Goal: Task Accomplishment & Management: Use online tool/utility

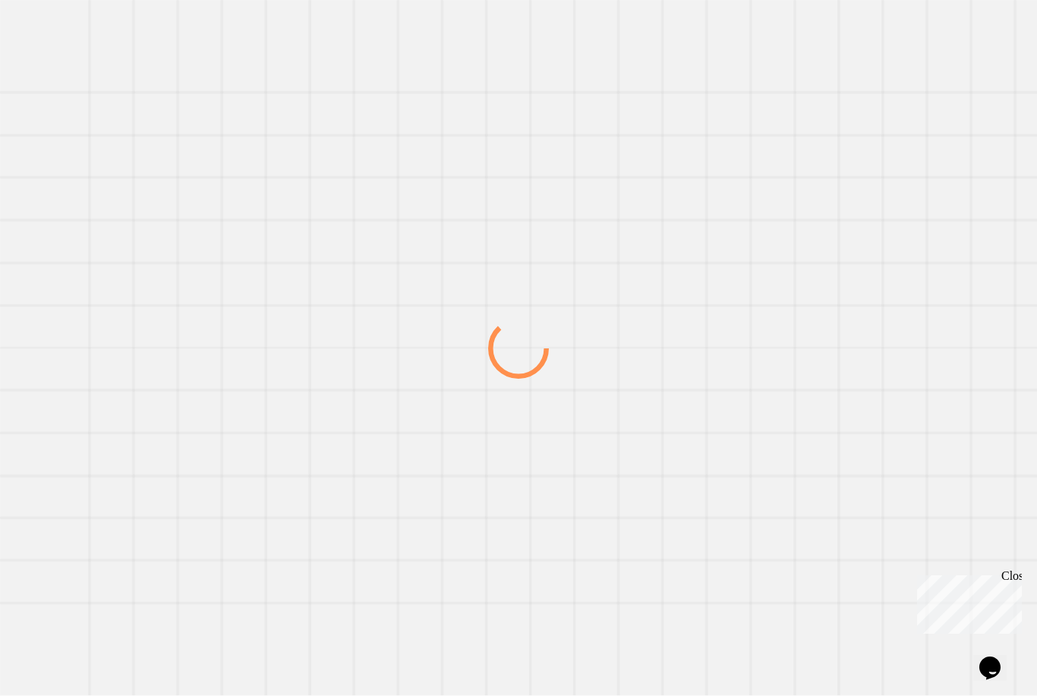
click at [1015, 578] on div "Close" at bounding box center [1010, 578] width 19 height 19
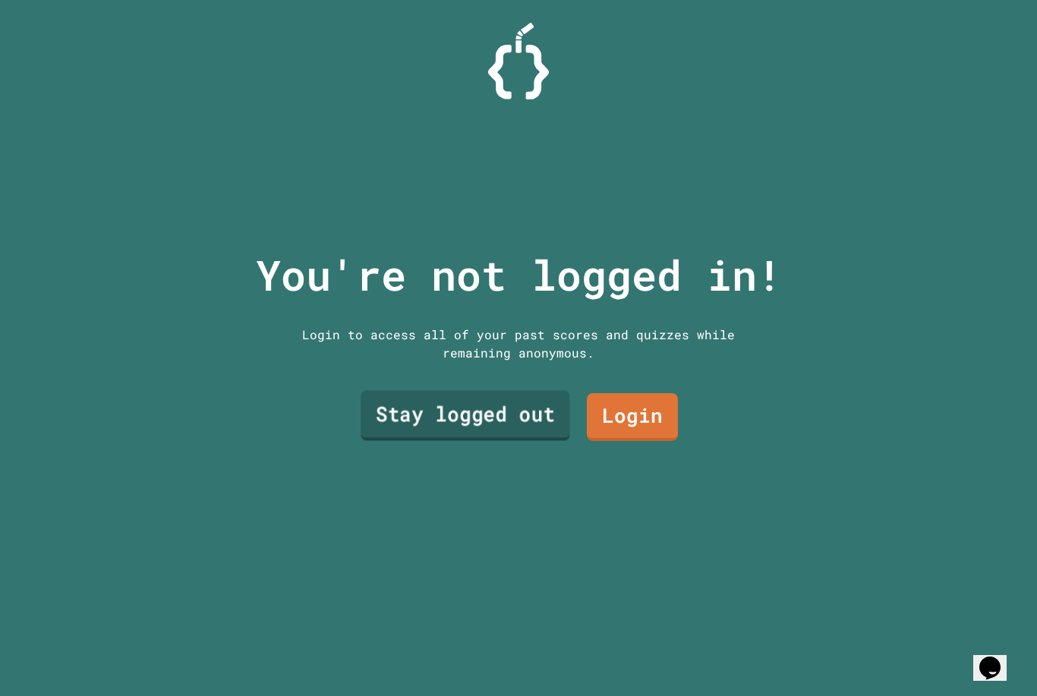
click at [495, 440] on link "Stay logged out" at bounding box center [464, 416] width 209 height 50
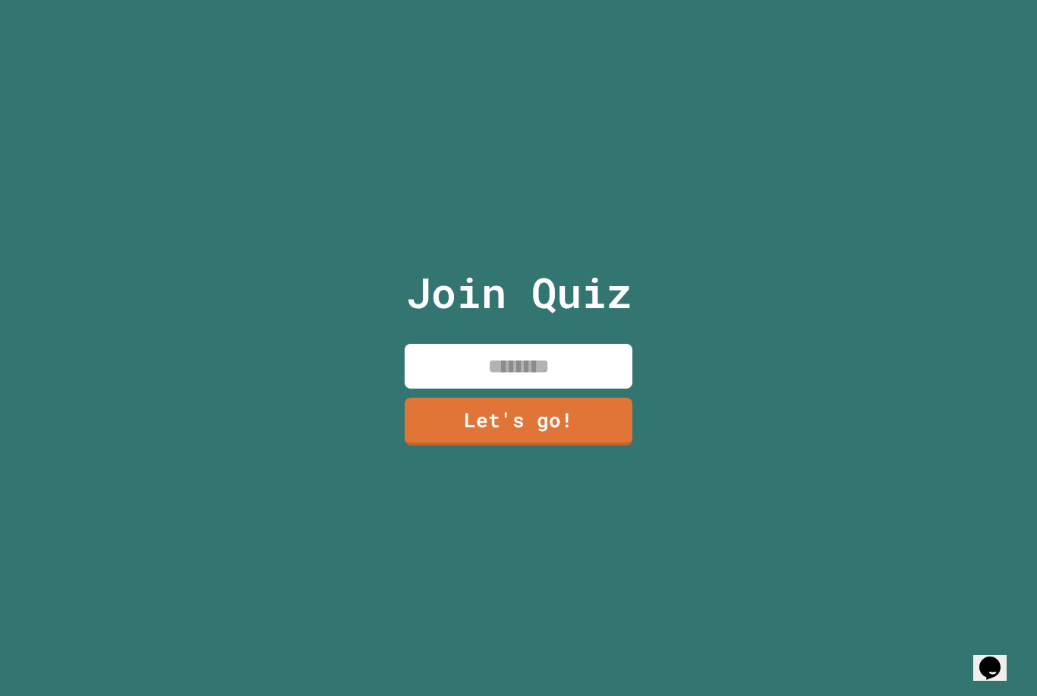
click at [539, 389] on input at bounding box center [518, 366] width 228 height 45
type input "*****"
click at [604, 443] on link "Let's go!" at bounding box center [518, 422] width 228 height 48
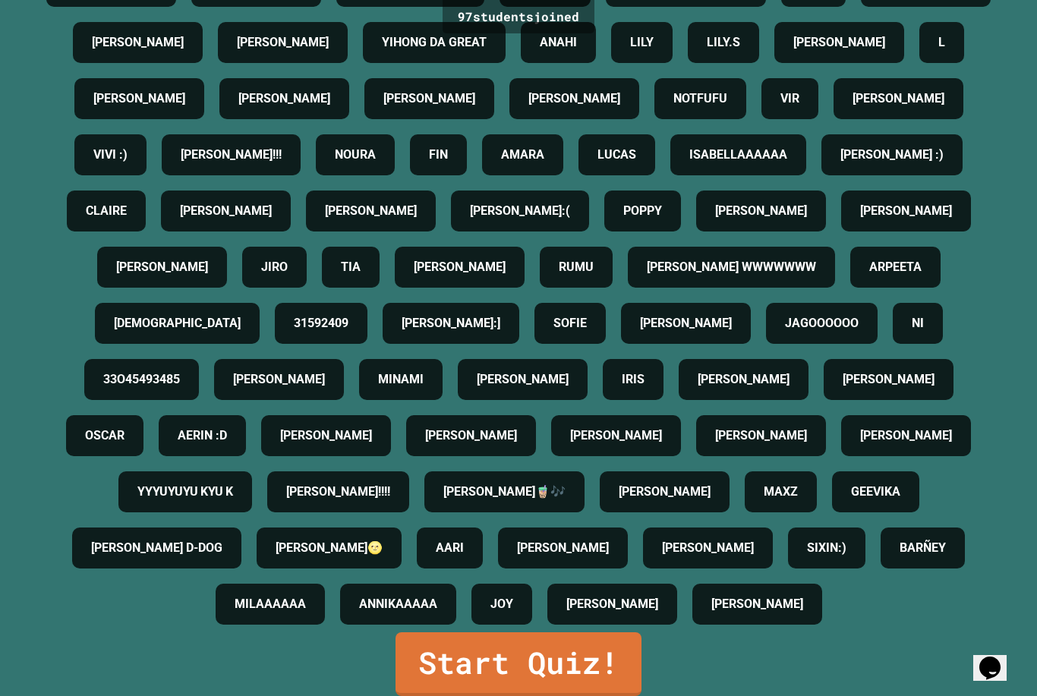
scroll to position [49, 0]
click at [473, 657] on link "Start Quiz!" at bounding box center [518, 664] width 246 height 64
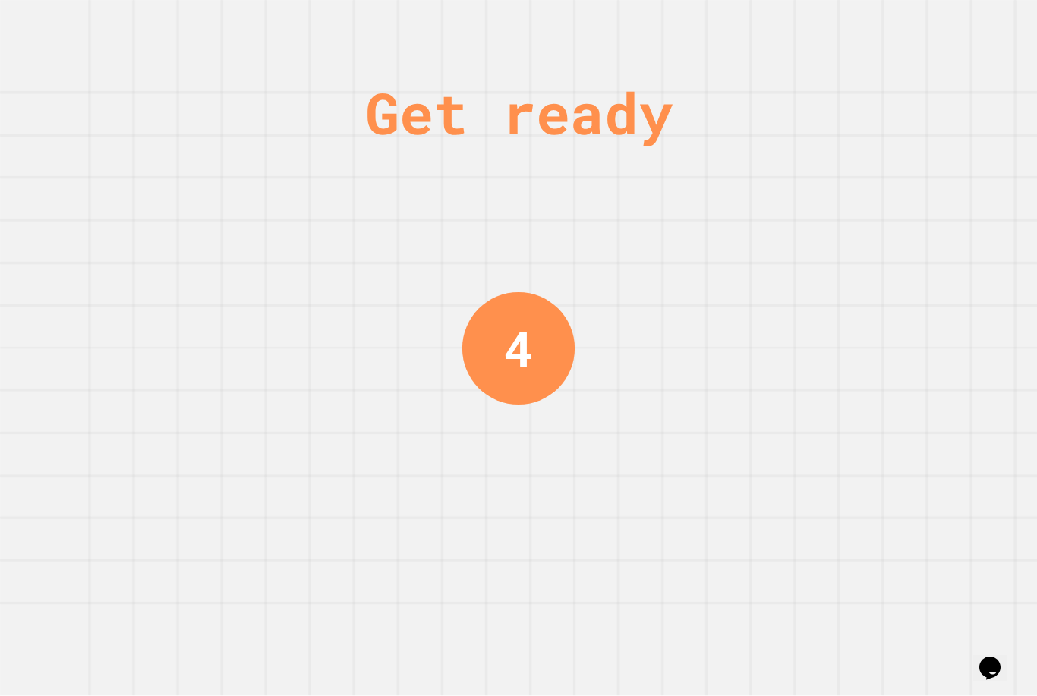
scroll to position [0, 0]
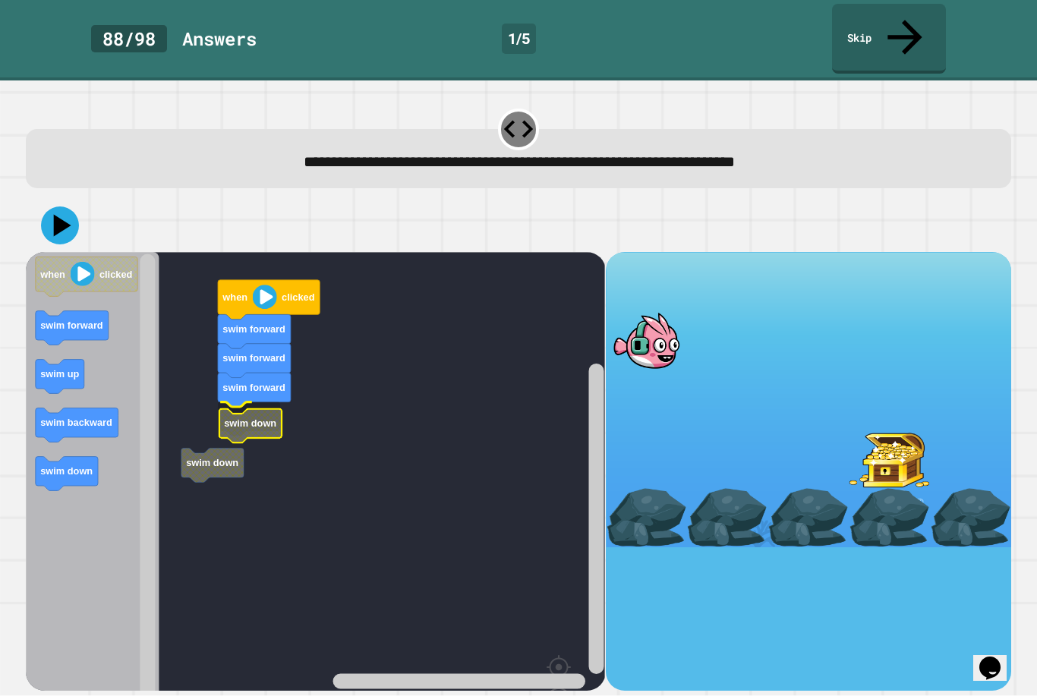
click at [211, 344] on rect "Blockly Workspace" at bounding box center [315, 512] width 579 height 520
click at [61, 206] on icon at bounding box center [60, 225] width 38 height 38
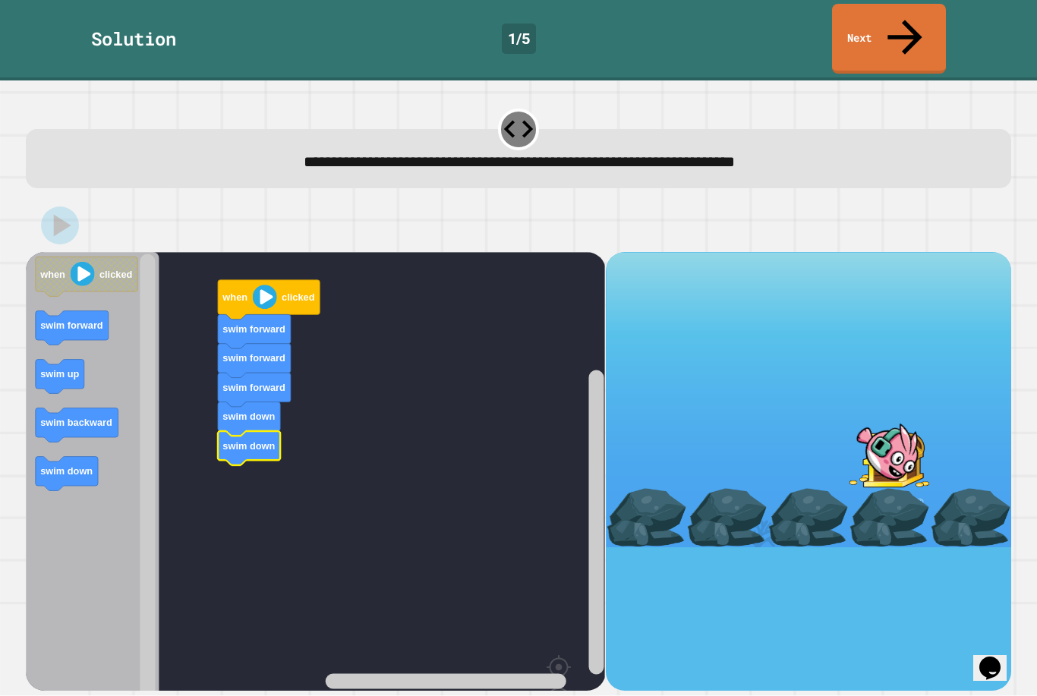
click at [949, 504] on div at bounding box center [808, 471] width 405 height 439
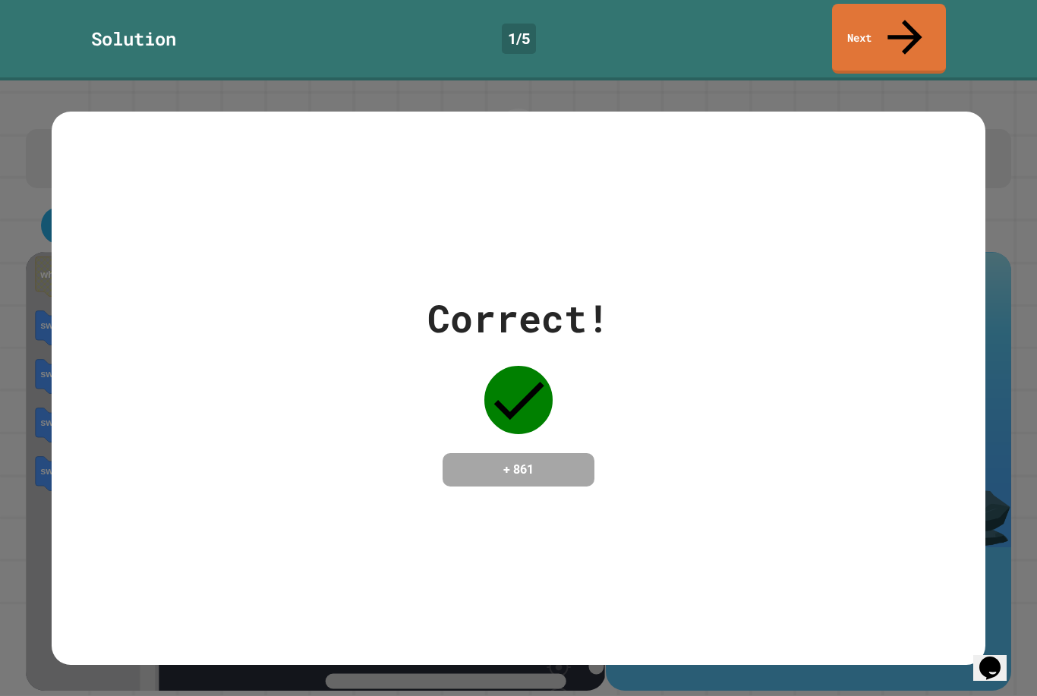
click at [905, 24] on icon at bounding box center [904, 37] width 34 height 34
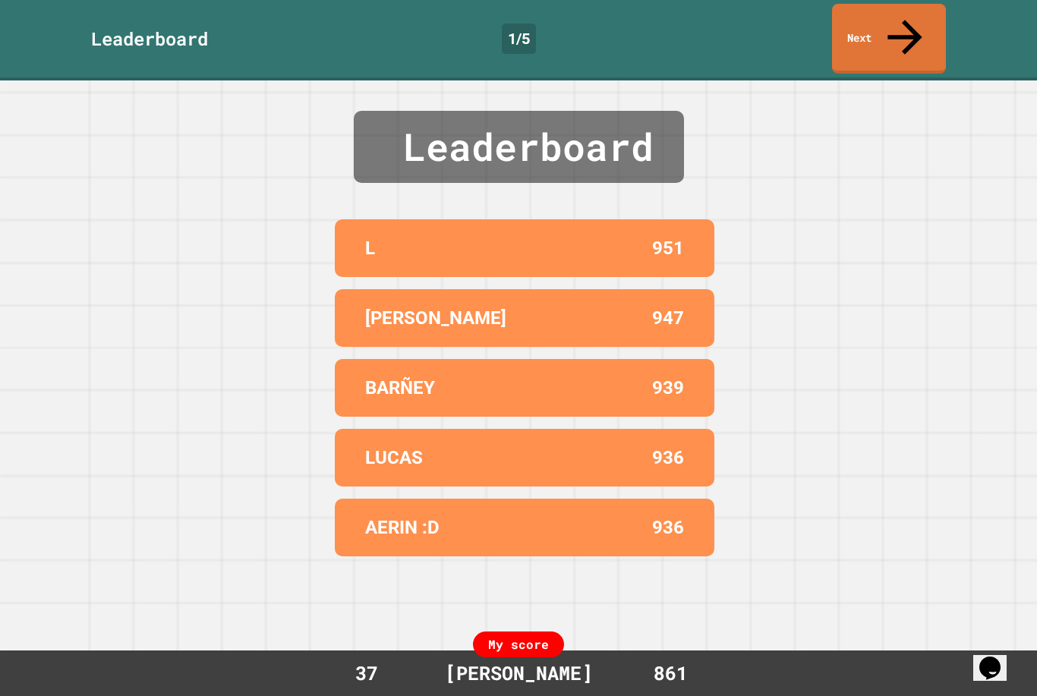
click at [896, 37] on link "Next" at bounding box center [889, 39] width 114 height 70
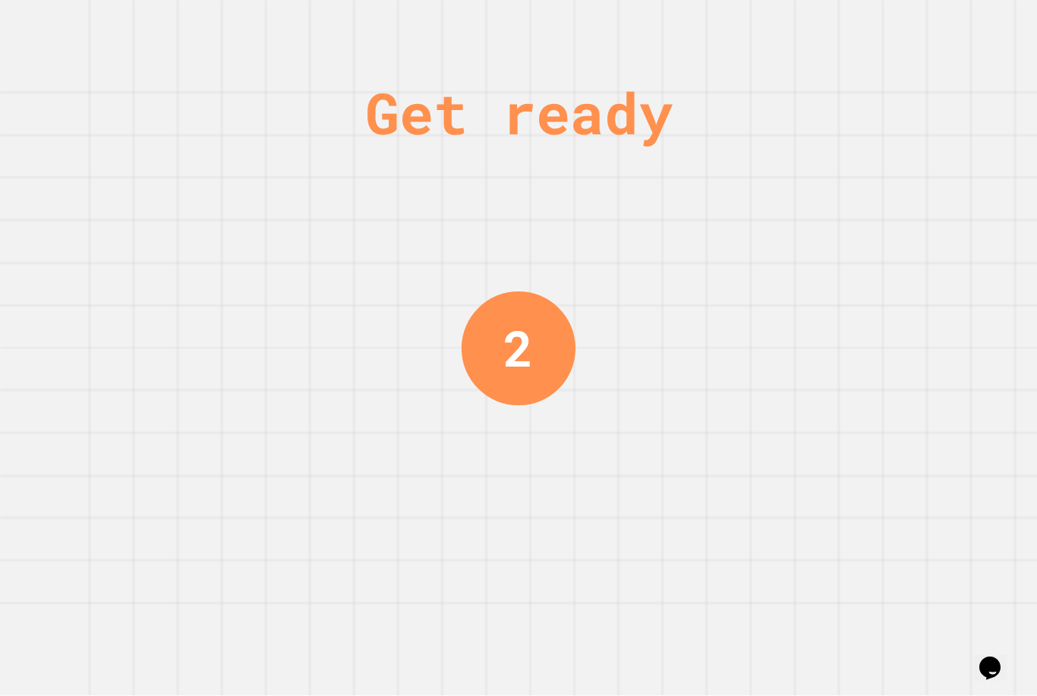
click at [53, 318] on div "Get ready 2" at bounding box center [518, 348] width 1037 height 696
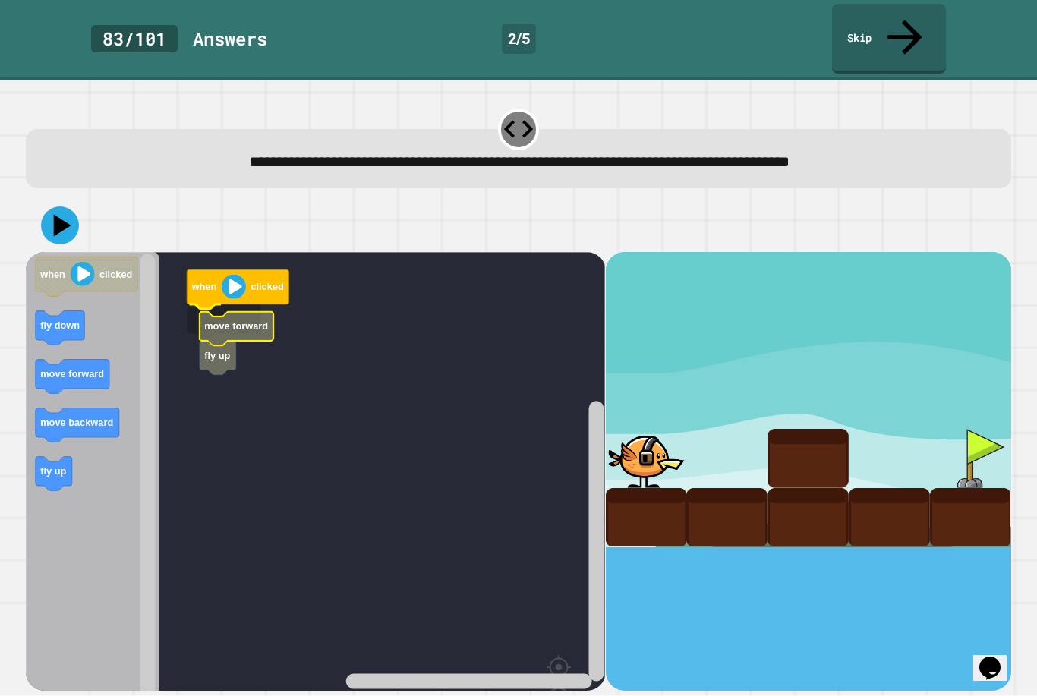
click at [185, 292] on rect "Blockly Workspace" at bounding box center [315, 512] width 579 height 520
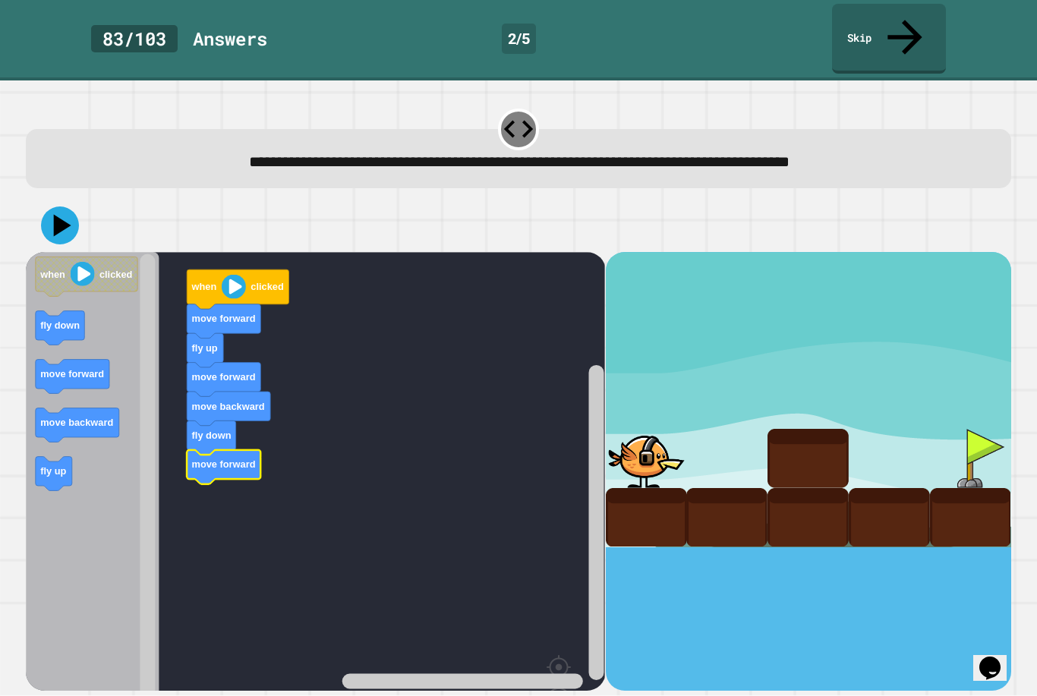
click at [58, 214] on icon at bounding box center [62, 225] width 17 height 22
click at [57, 214] on icon at bounding box center [62, 225] width 17 height 22
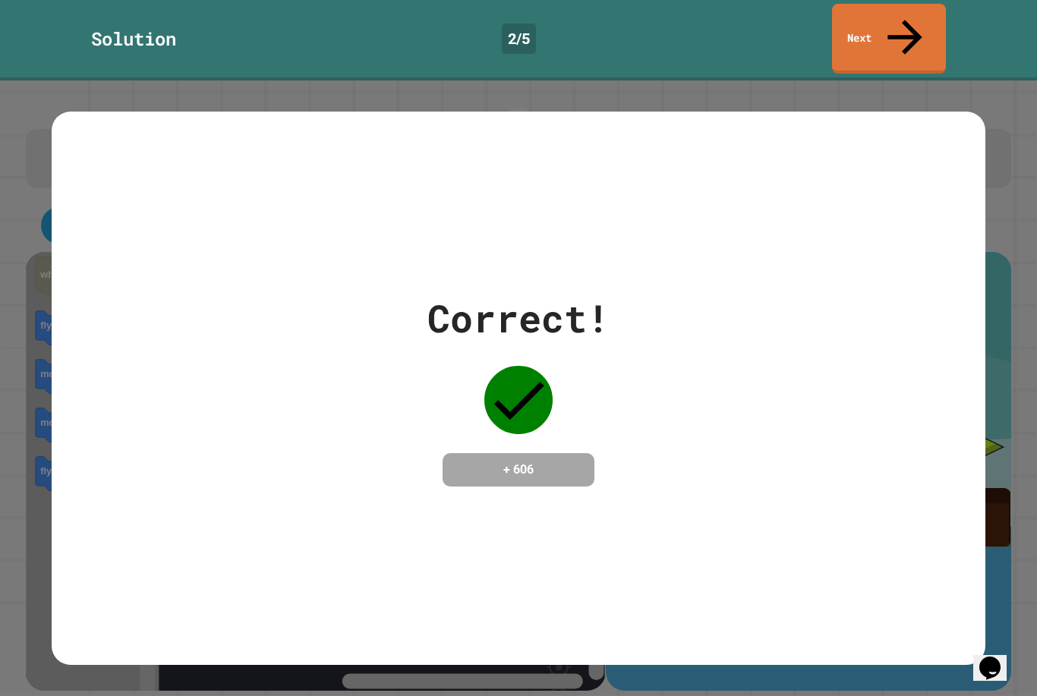
click at [908, 20] on icon at bounding box center [905, 37] width 52 height 52
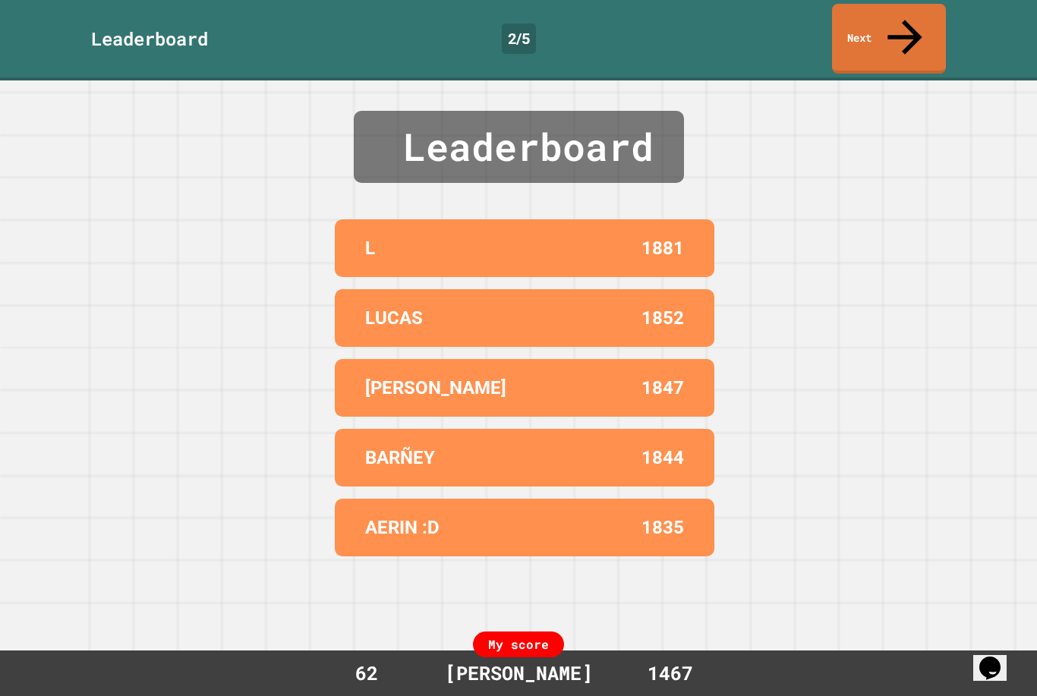
click at [920, 20] on link "Next" at bounding box center [889, 39] width 114 height 70
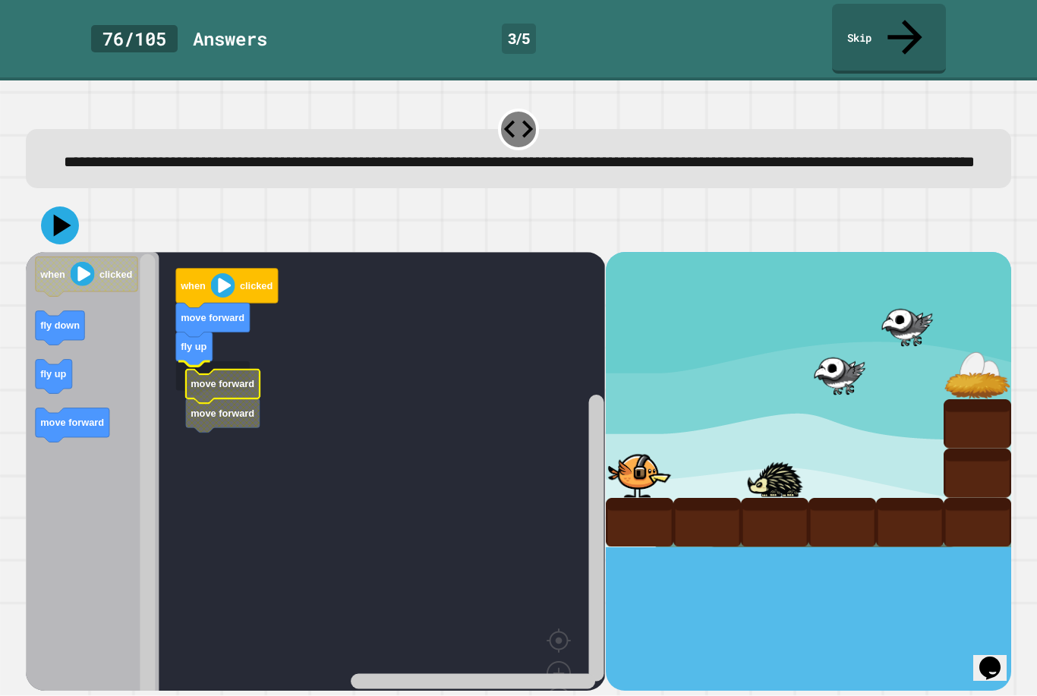
click at [186, 398] on icon "Blockly Workspace" at bounding box center [223, 415] width 74 height 34
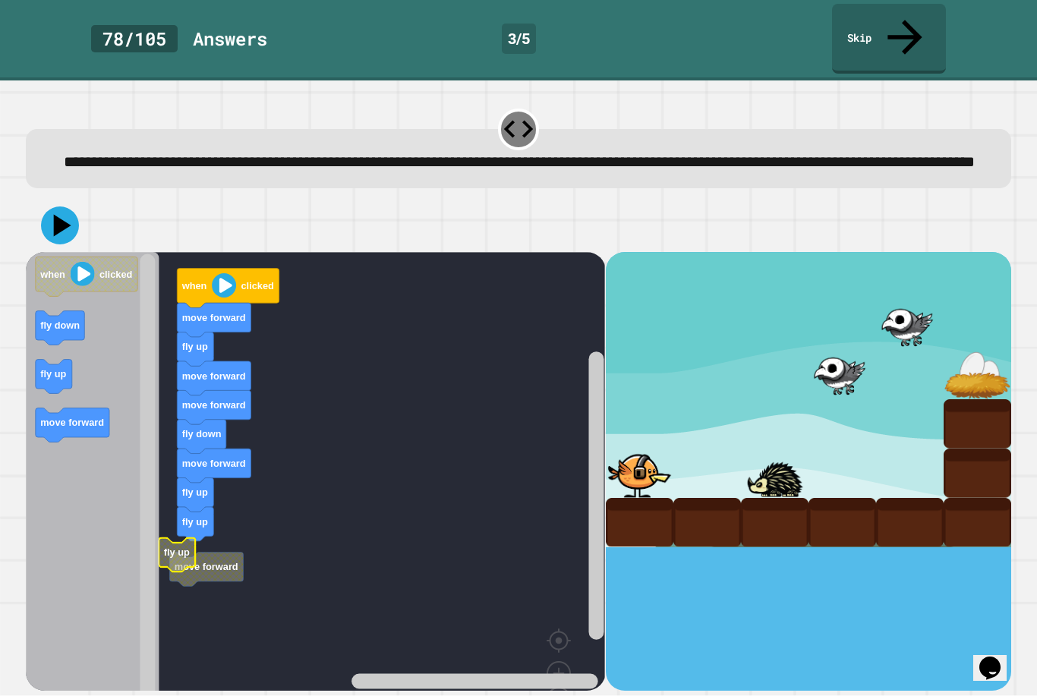
click at [162, 545] on icon "Blockly Workspace" at bounding box center [177, 555] width 36 height 34
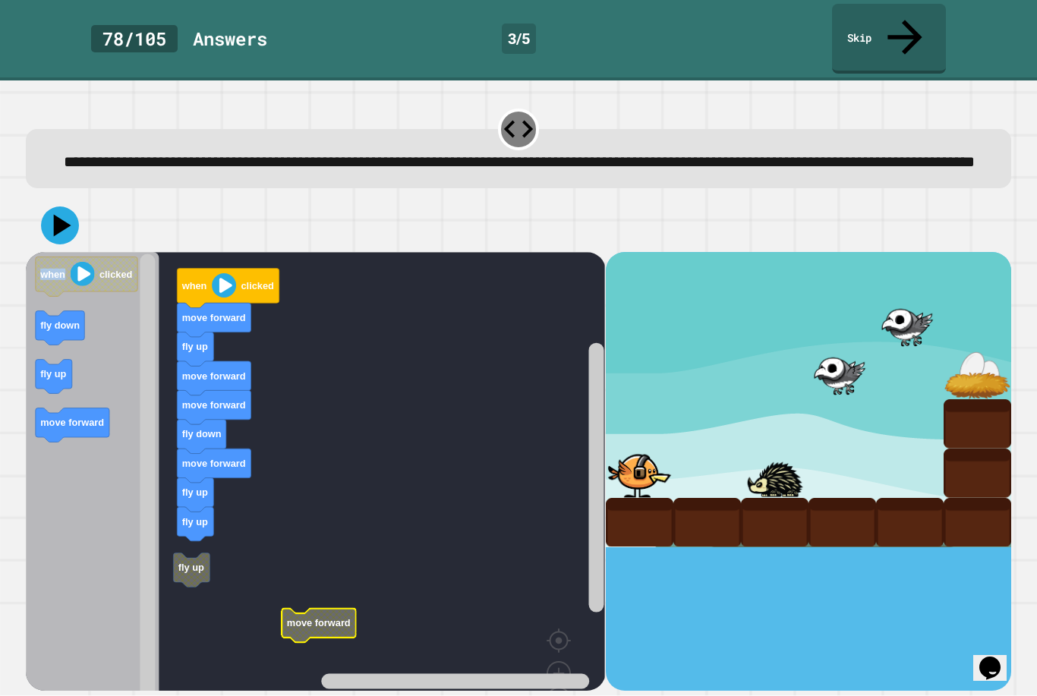
click at [201, 559] on icon "Blockly Workspace" at bounding box center [192, 570] width 36 height 34
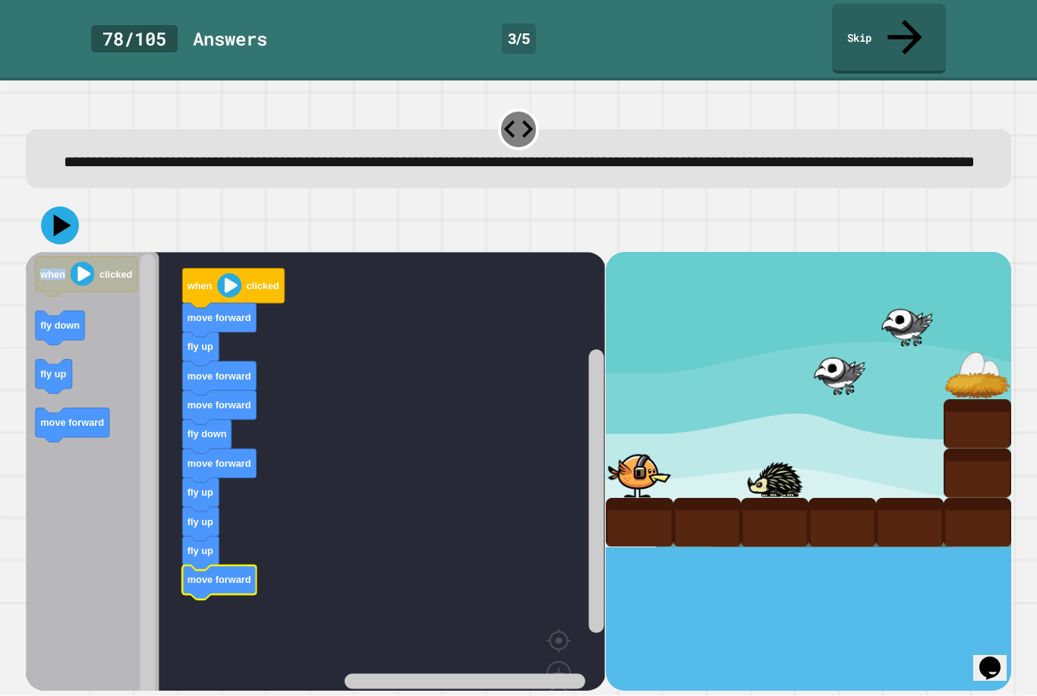
click at [72, 220] on icon at bounding box center [60, 225] width 38 height 38
click at [63, 214] on icon at bounding box center [60, 225] width 38 height 38
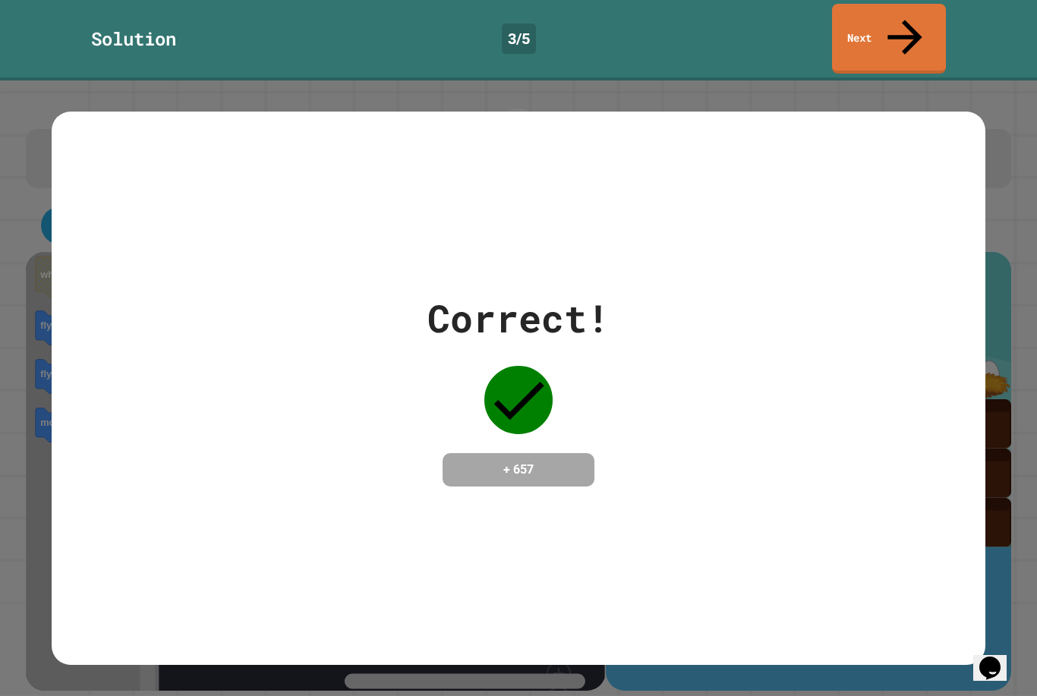
click at [908, 30] on link "Next" at bounding box center [889, 39] width 114 height 70
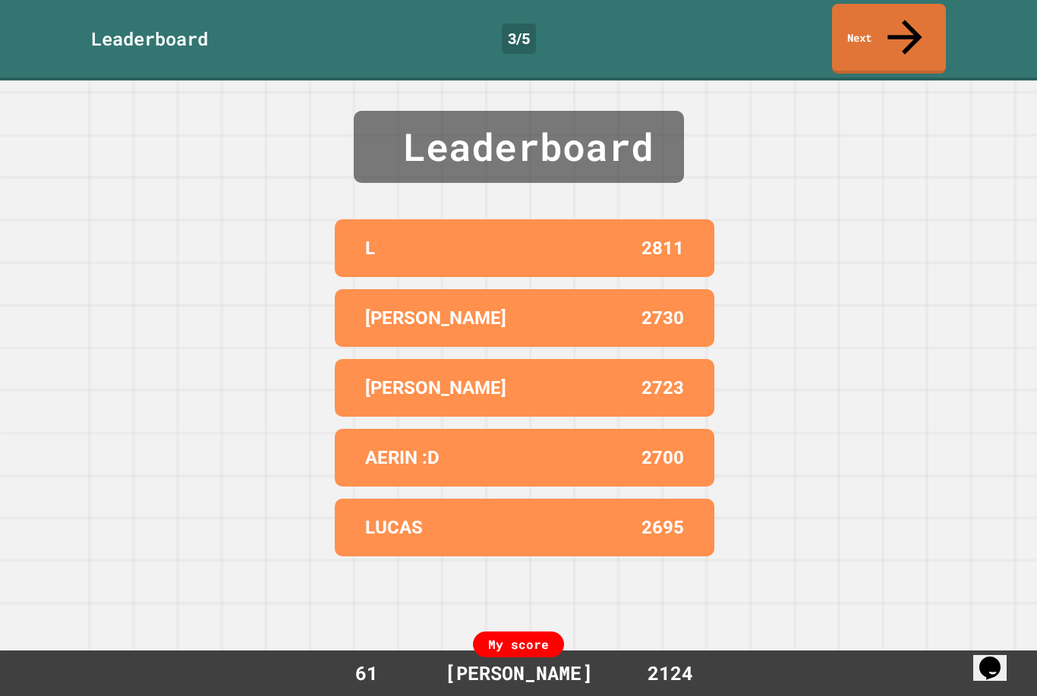
click at [911, 17] on icon at bounding box center [905, 37] width 52 height 52
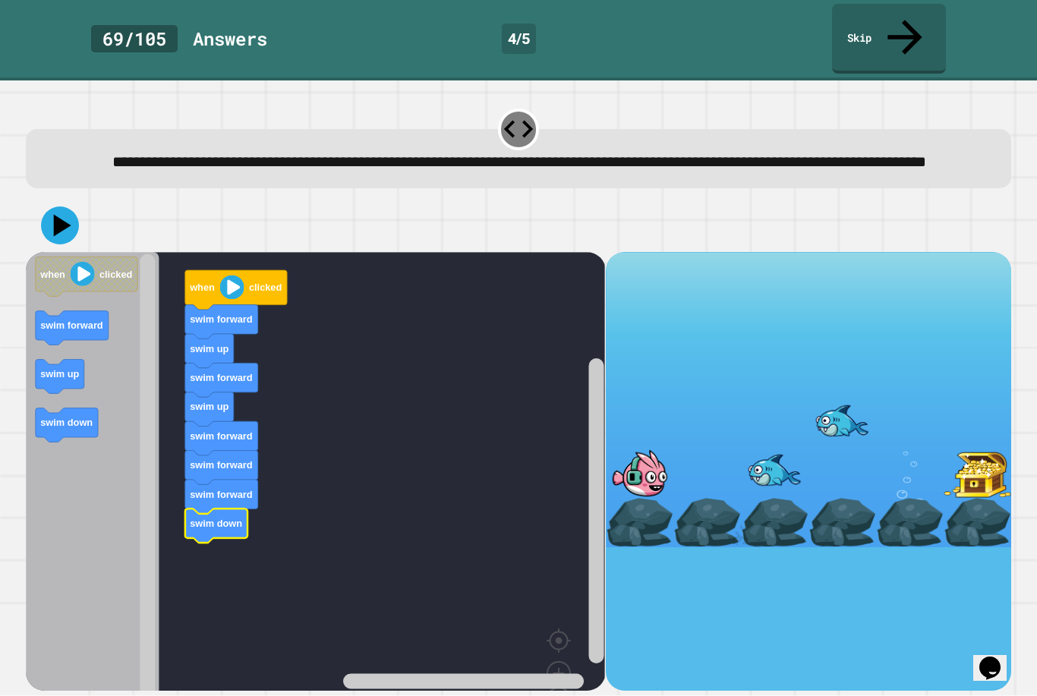
click at [63, 220] on icon at bounding box center [62, 225] width 17 height 22
click at [178, 564] on rect "Blockly Workspace" at bounding box center [315, 498] width 579 height 493
click at [59, 225] on icon at bounding box center [62, 225] width 17 height 22
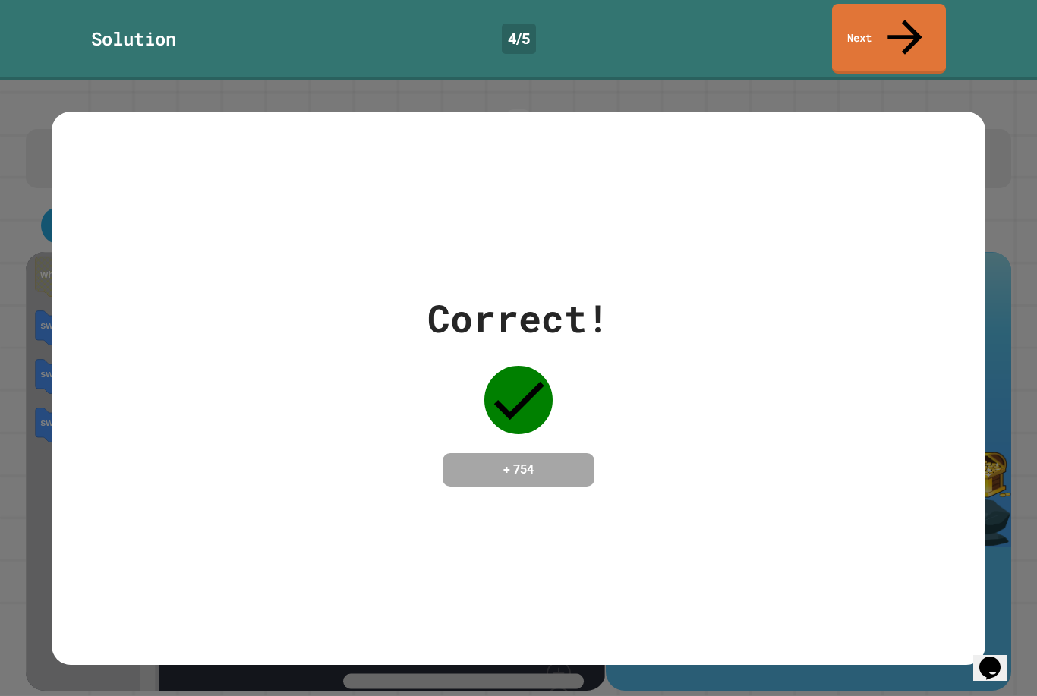
click at [911, 8] on link "Next" at bounding box center [889, 39] width 114 height 70
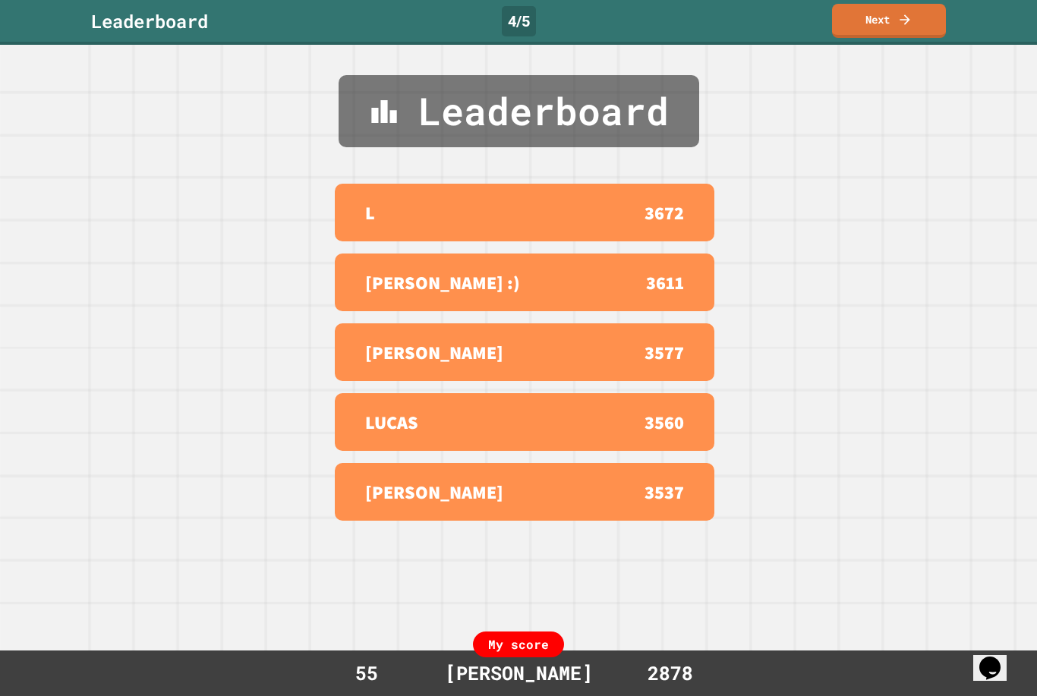
click at [917, 21] on link "Next" at bounding box center [889, 21] width 114 height 34
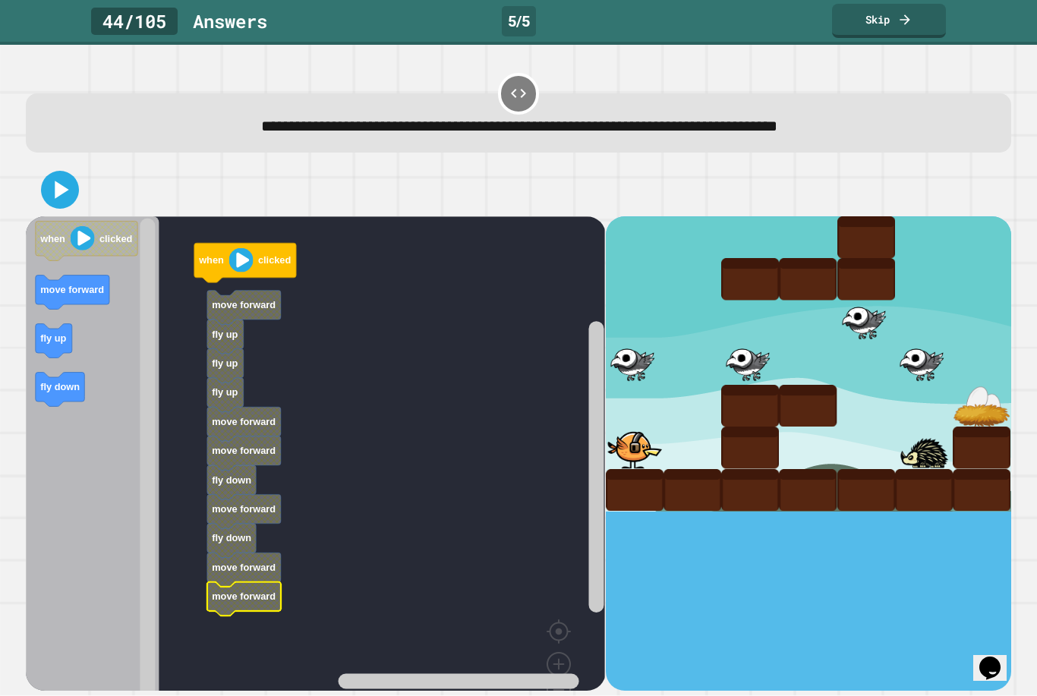
click at [871, 12] on link "Skip" at bounding box center [889, 21] width 114 height 34
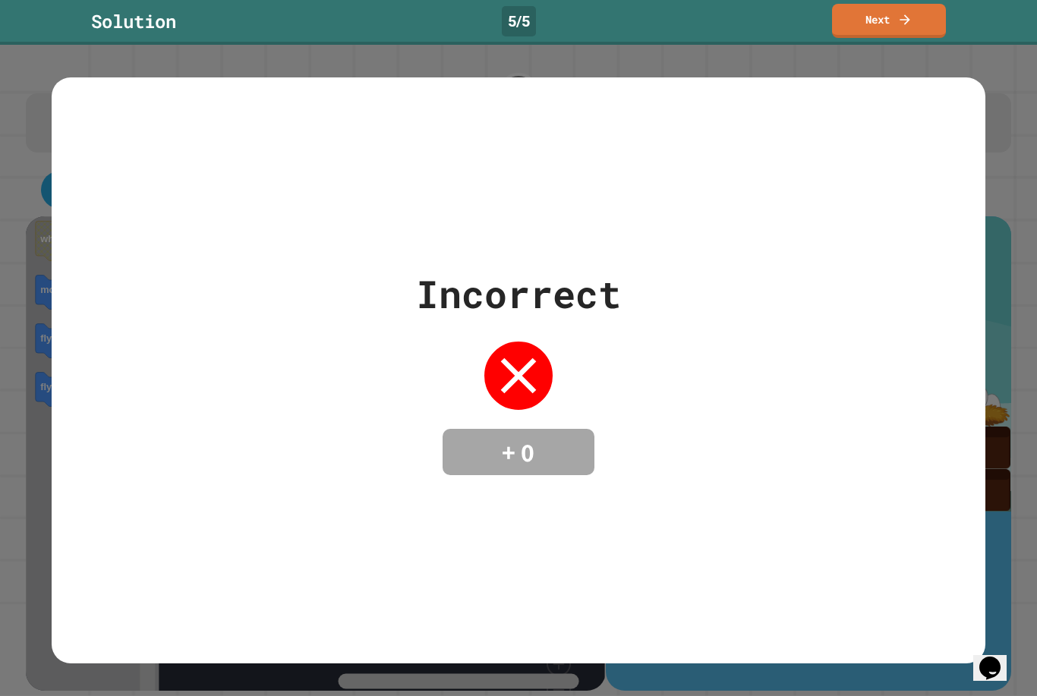
click at [890, 20] on link "Next" at bounding box center [889, 21] width 114 height 34
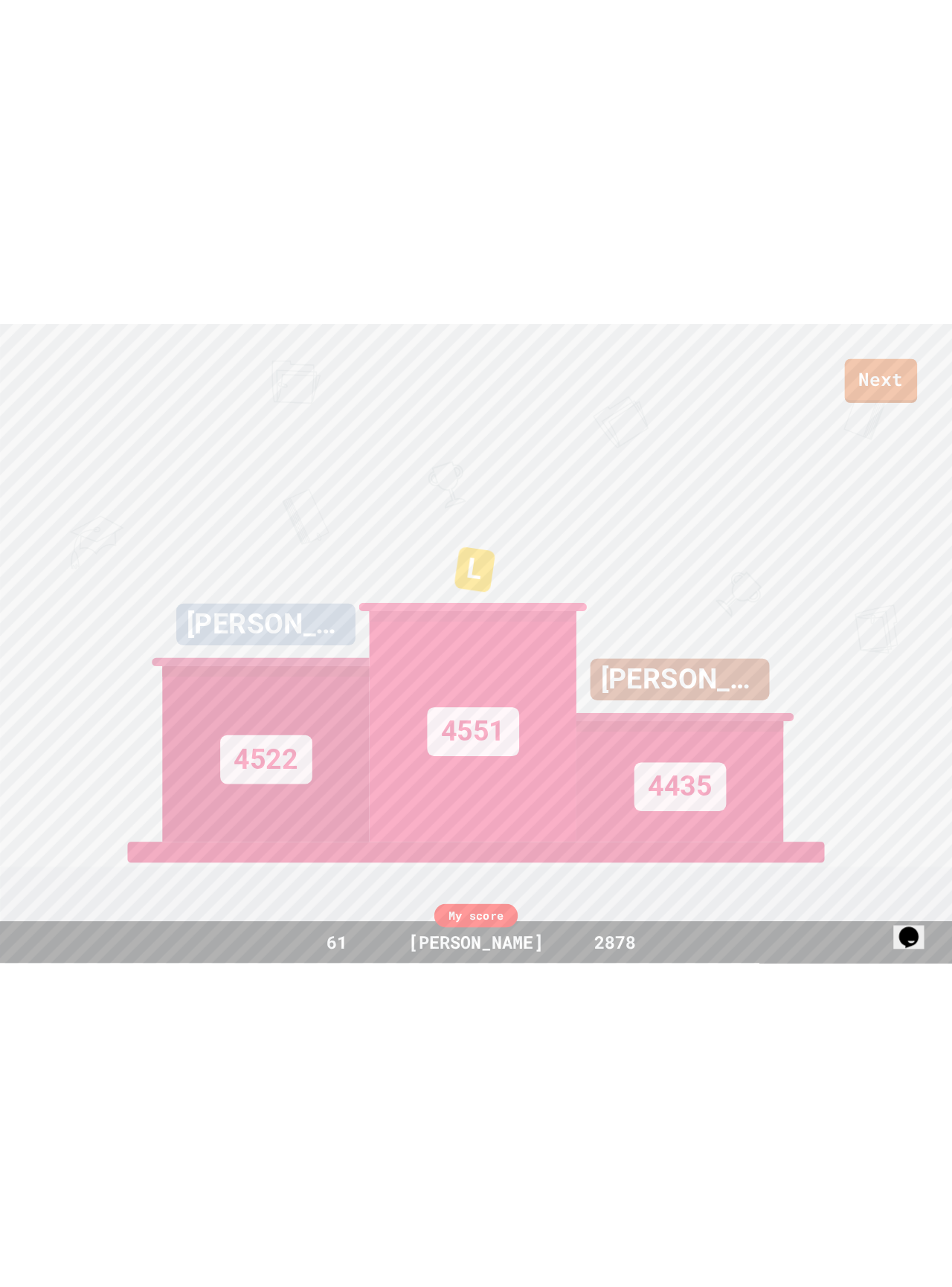
scroll to position [48, 0]
